Goal: Communication & Community: Answer question/provide support

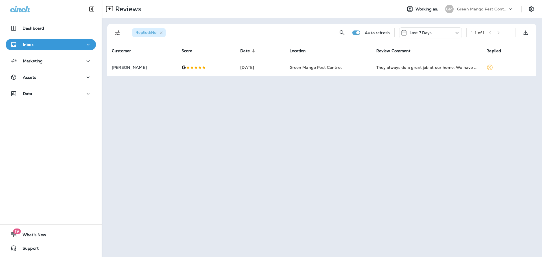
click at [499, 14] on div "[PERSON_NAME] Mango Pest Control" at bounding box center [479, 8] width 75 height 11
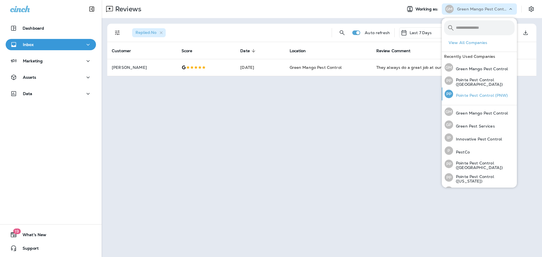
click at [497, 97] on p "Pointe Pest Control (PNW)" at bounding box center [480, 95] width 55 height 5
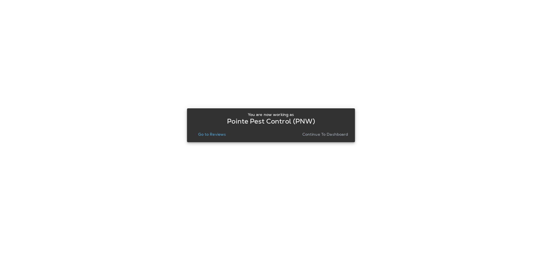
click at [215, 131] on button "Go to Reviews" at bounding box center [212, 135] width 32 height 8
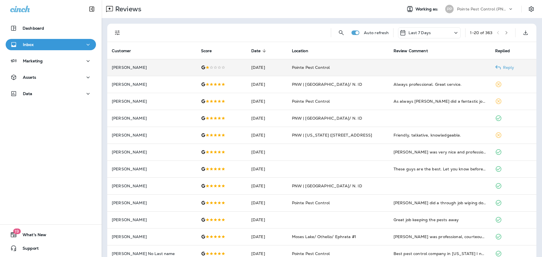
click at [247, 66] on td "[DATE]" at bounding box center [267, 67] width 41 height 17
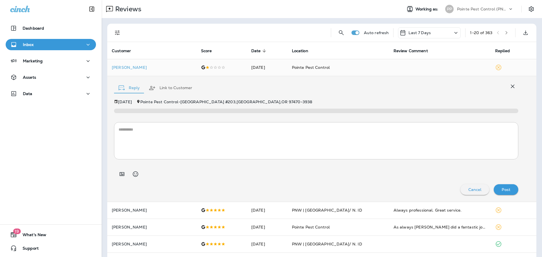
click at [197, 131] on textarea at bounding box center [316, 141] width 395 height 28
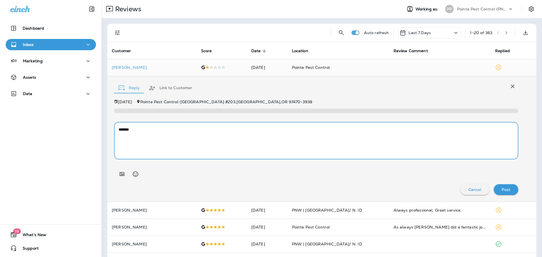
paste textarea "**********"
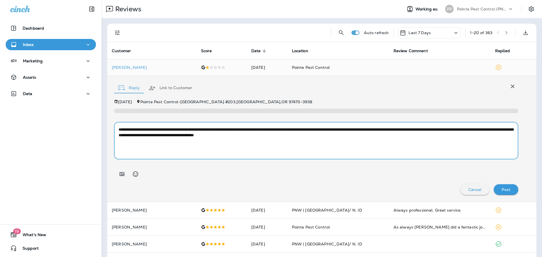
type textarea "**********"
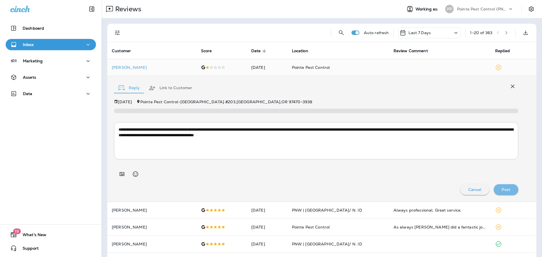
click at [507, 190] on p "Post" at bounding box center [506, 190] width 9 height 5
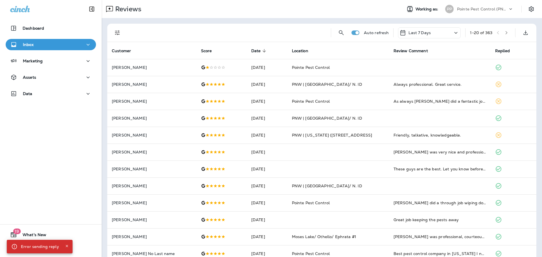
click at [66, 246] on icon "Close" at bounding box center [67, 246] width 2 height 2
click at [118, 31] on icon "Filters" at bounding box center [117, 32] width 7 height 7
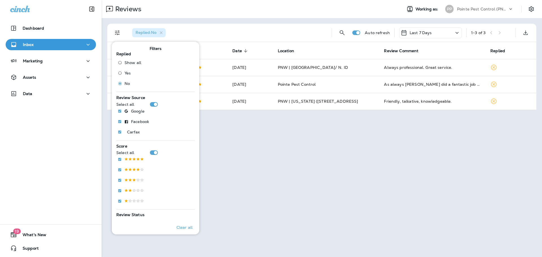
click at [289, 9] on div "Reviews" at bounding box center [250, 8] width 296 height 11
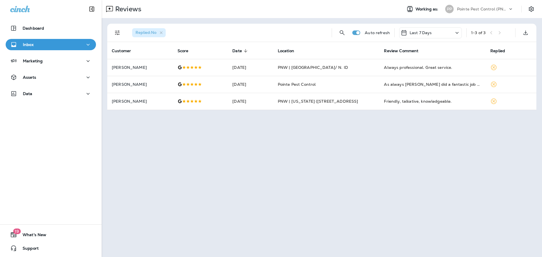
click at [273, 150] on div "Reviews Working as: PP Pointe Pest Control (PNW) Replied : No Auto refresh Last…" at bounding box center [322, 128] width 441 height 257
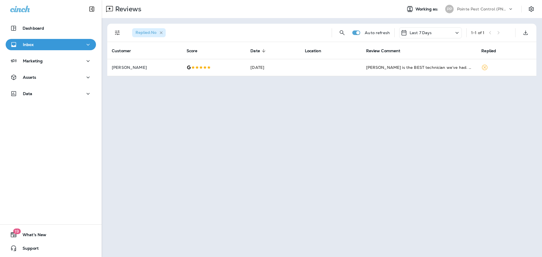
click at [164, 32] on icon "button" at bounding box center [161, 33] width 5 height 5
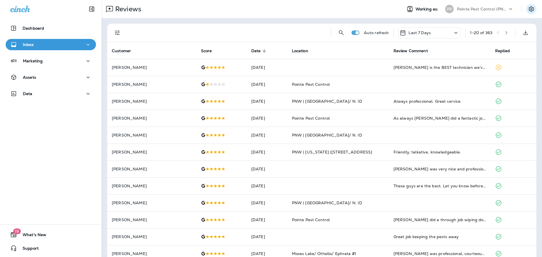
click at [532, 13] on button "Settings" at bounding box center [532, 9] width 10 height 10
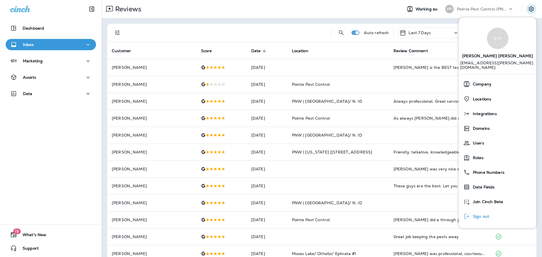
click at [482, 214] on span "Sign out" at bounding box center [479, 216] width 19 height 5
